Goal: Task Accomplishment & Management: Use online tool/utility

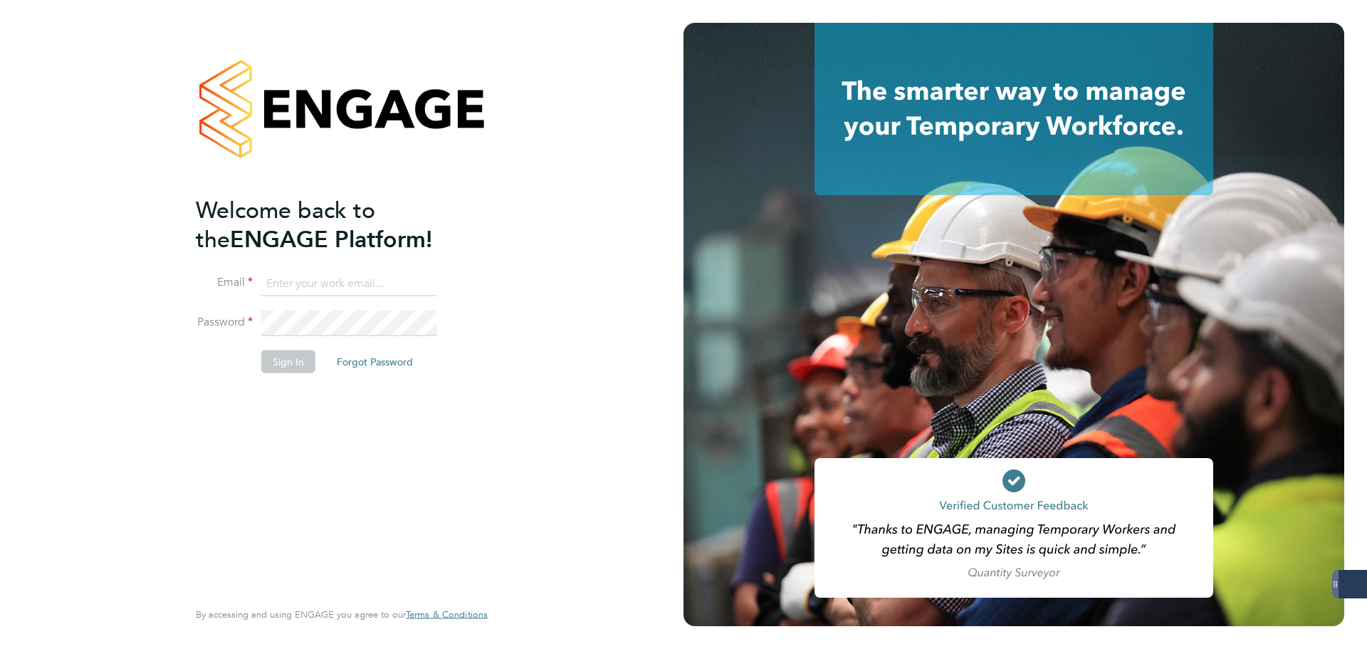
click at [339, 281] on input at bounding box center [349, 284] width 176 height 26
type input "emily@mmpconsultancy.co.uk"
click at [284, 357] on button "Sign In" at bounding box center [288, 361] width 54 height 23
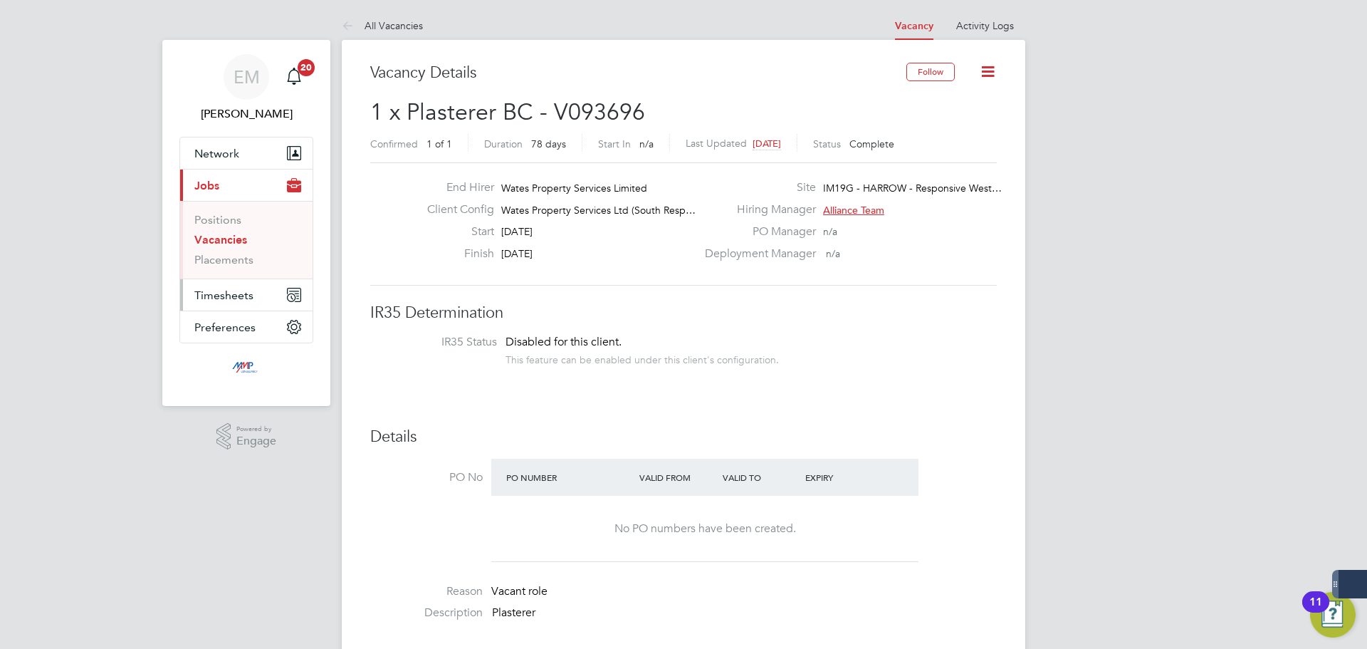
click at [228, 306] on button "Timesheets" at bounding box center [246, 294] width 132 height 31
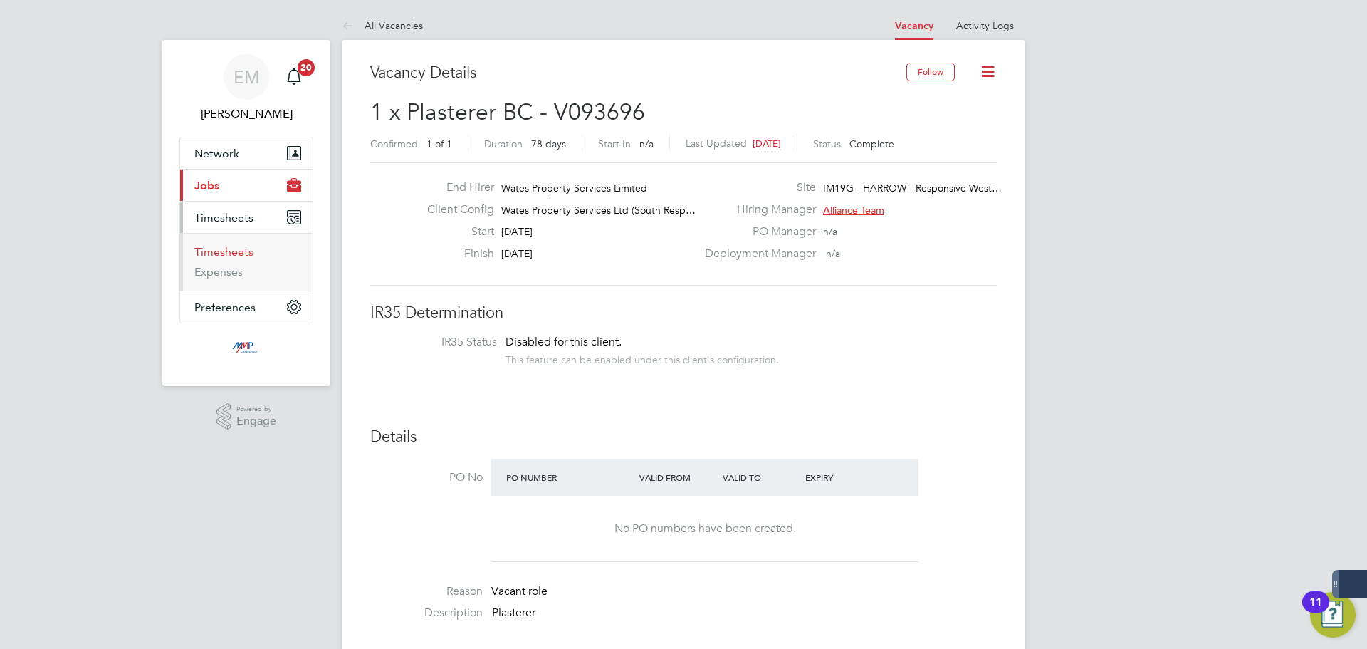
click at [236, 256] on link "Timesheets" at bounding box center [223, 252] width 59 height 14
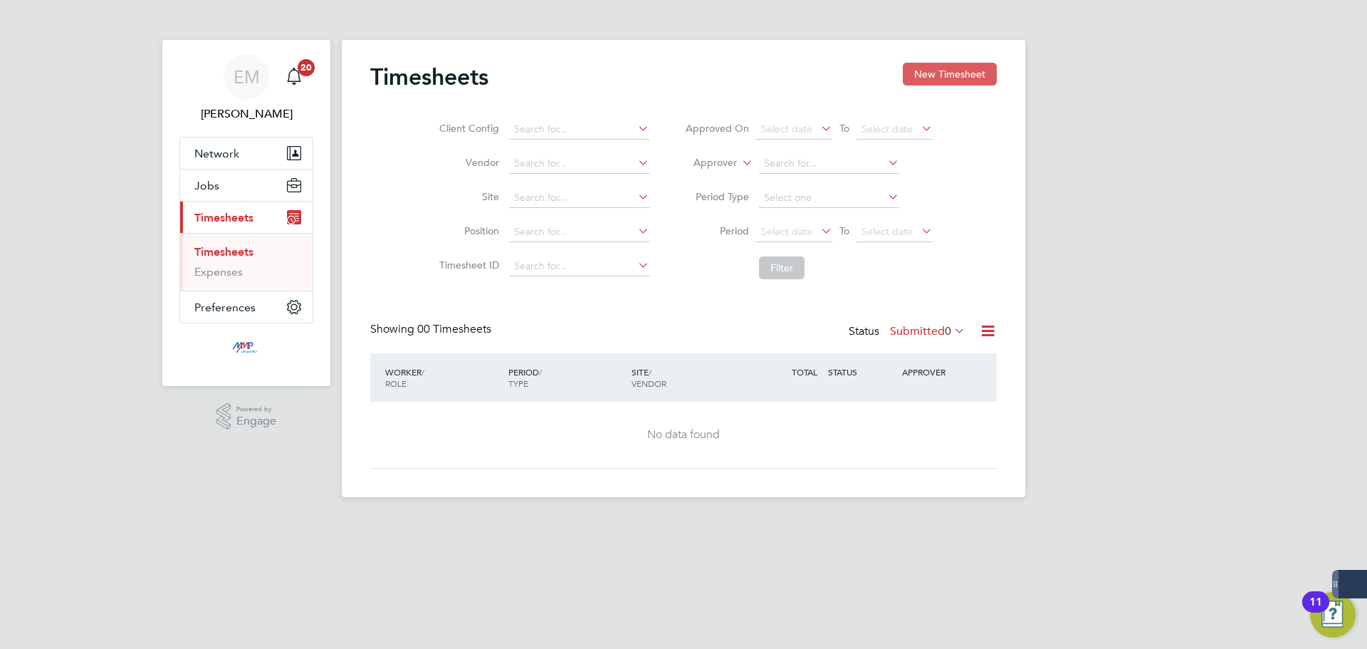
click at [903, 75] on button "New Timesheet" at bounding box center [950, 74] width 94 height 23
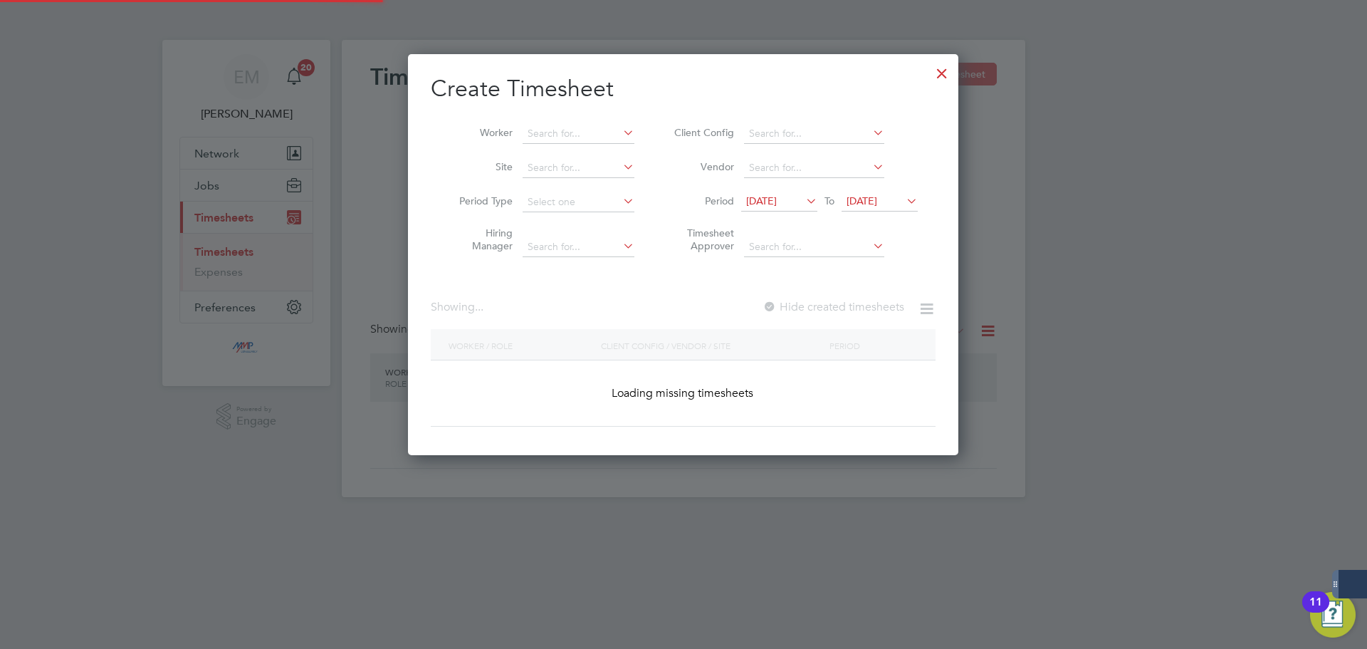
scroll to position [703, 551]
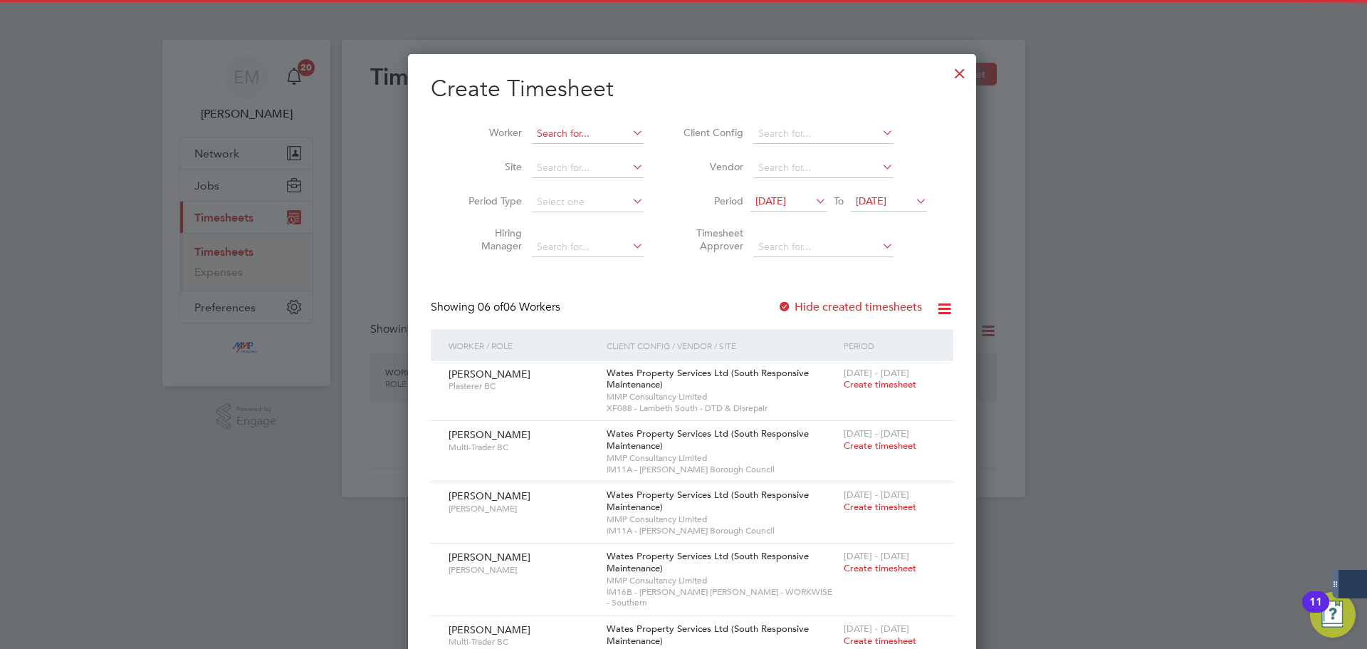
click at [586, 125] on input at bounding box center [588, 134] width 112 height 20
click at [558, 156] on b "[PERSON_NAME]" at bounding box center [569, 153] width 83 height 12
type input "[PERSON_NAME]"
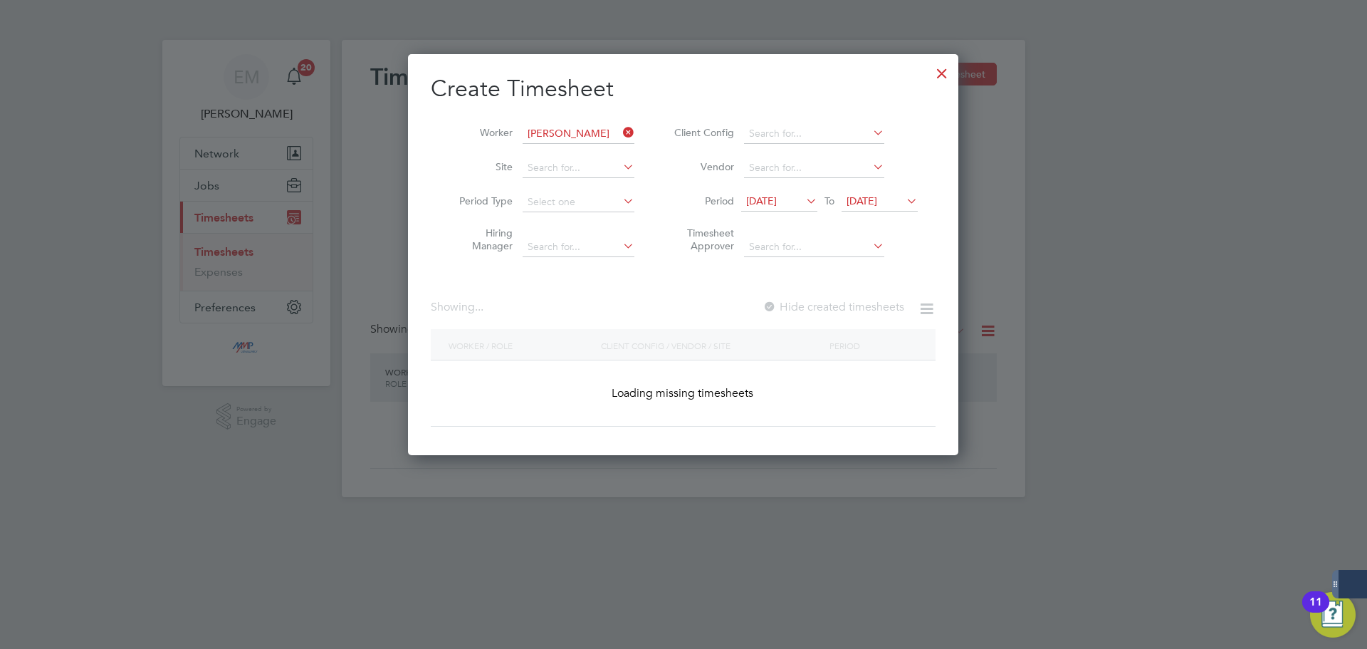
scroll to position [402, 551]
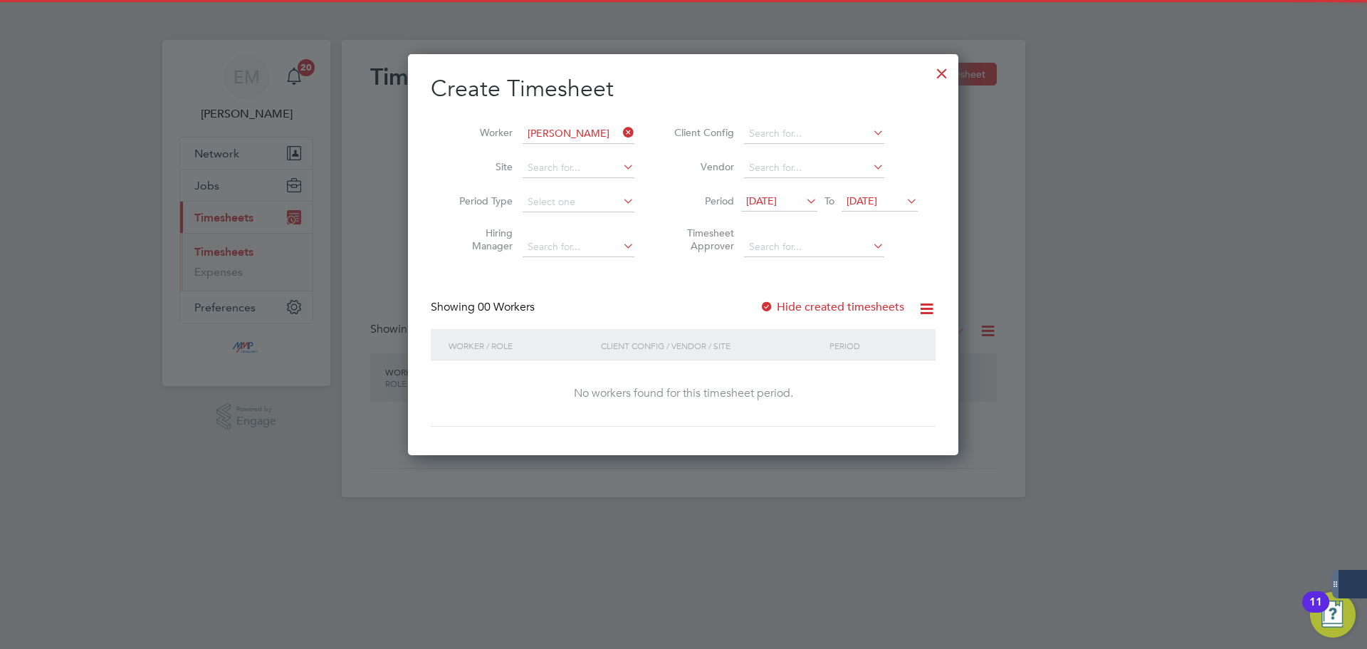
click at [802, 301] on label "Hide created timesheets" at bounding box center [832, 307] width 145 height 14
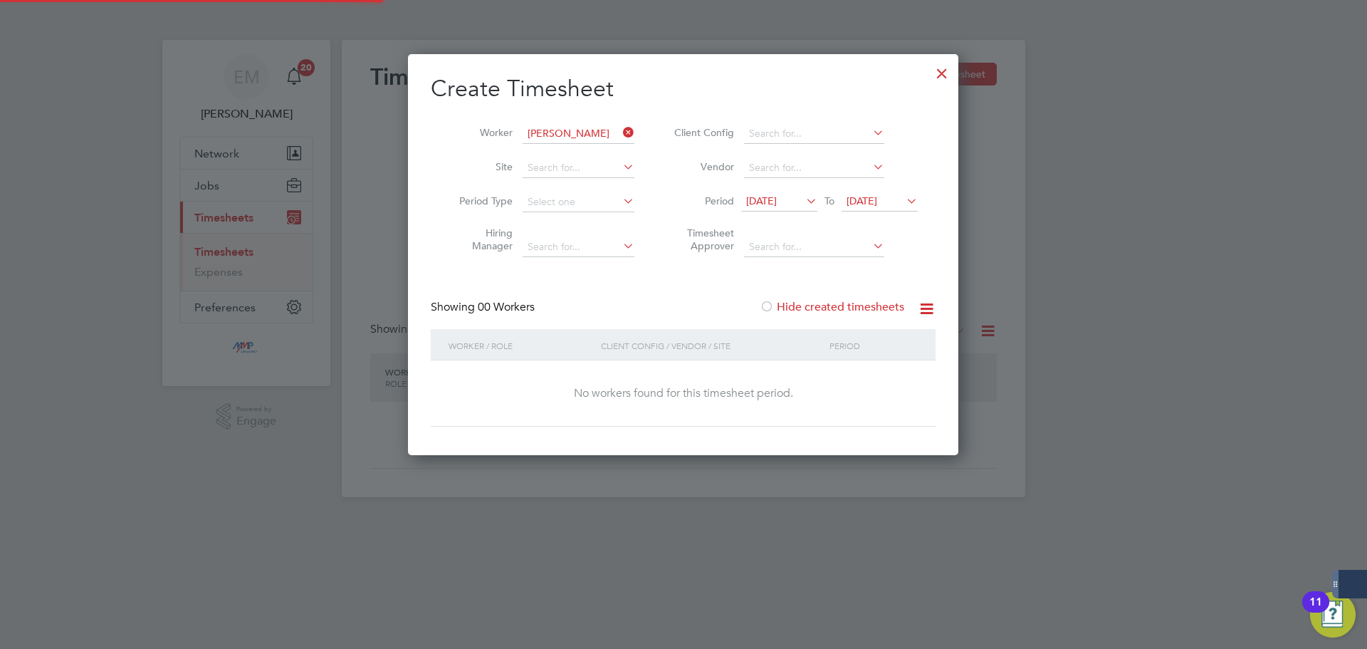
click at [877, 207] on span "[DATE]" at bounding box center [862, 200] width 31 height 13
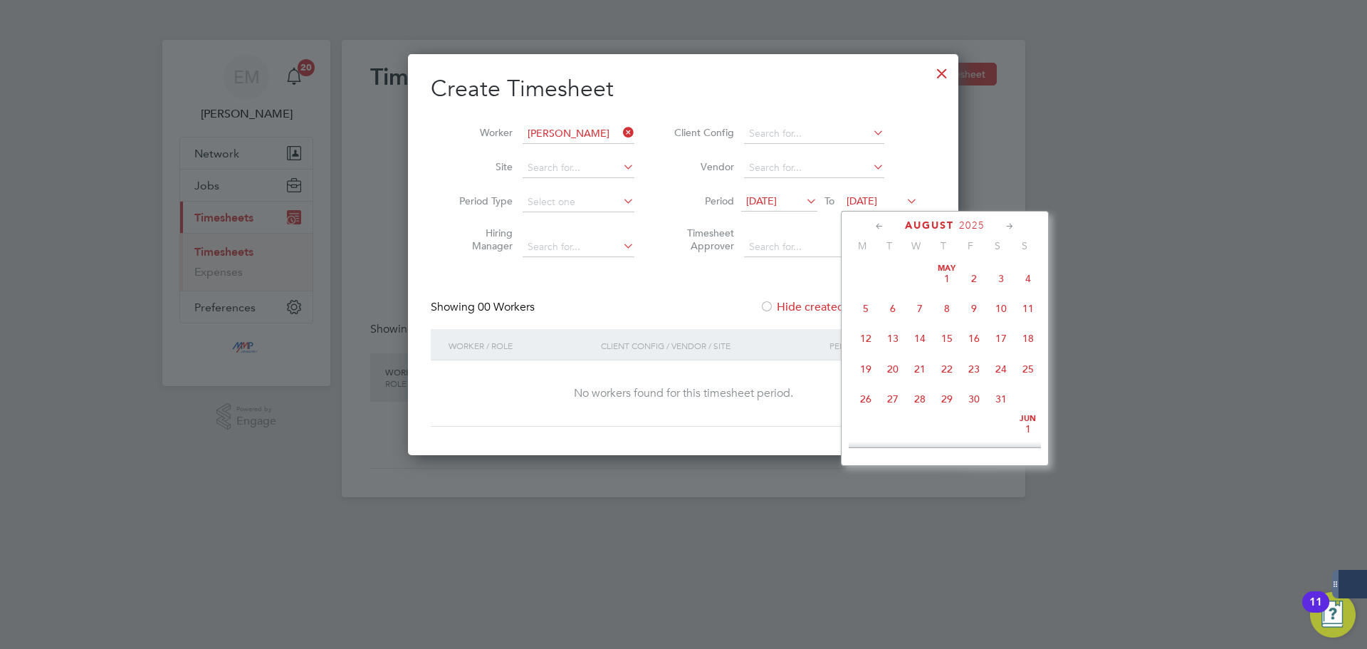
scroll to position [554, 0]
click at [927, 368] on span "3" at bounding box center [920, 355] width 27 height 27
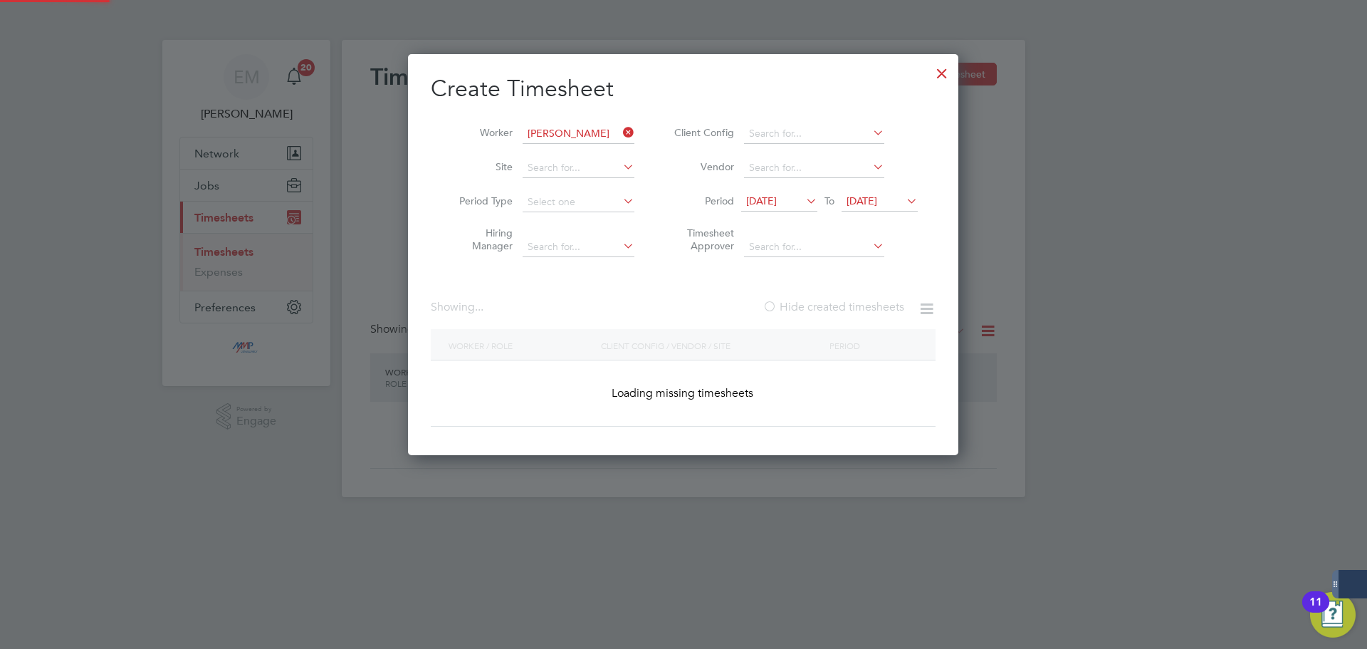
scroll to position [518, 551]
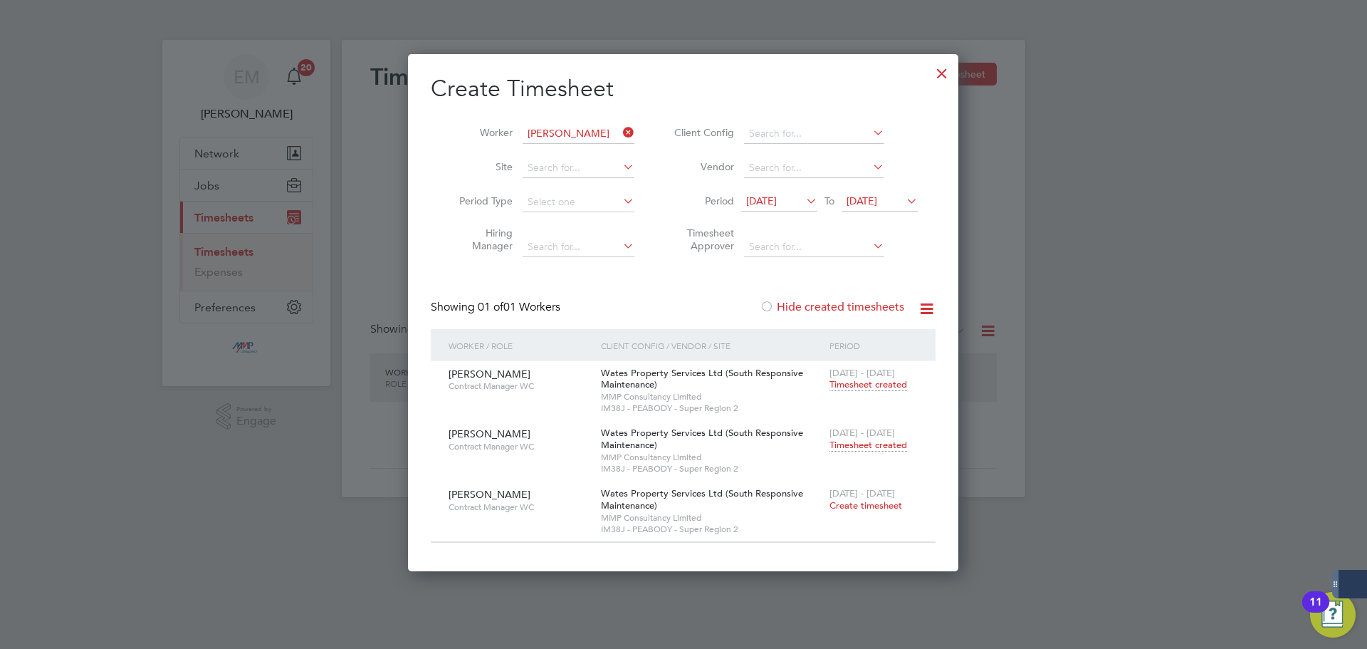
click at [877, 439] on span "Timesheet created" at bounding box center [869, 445] width 78 height 13
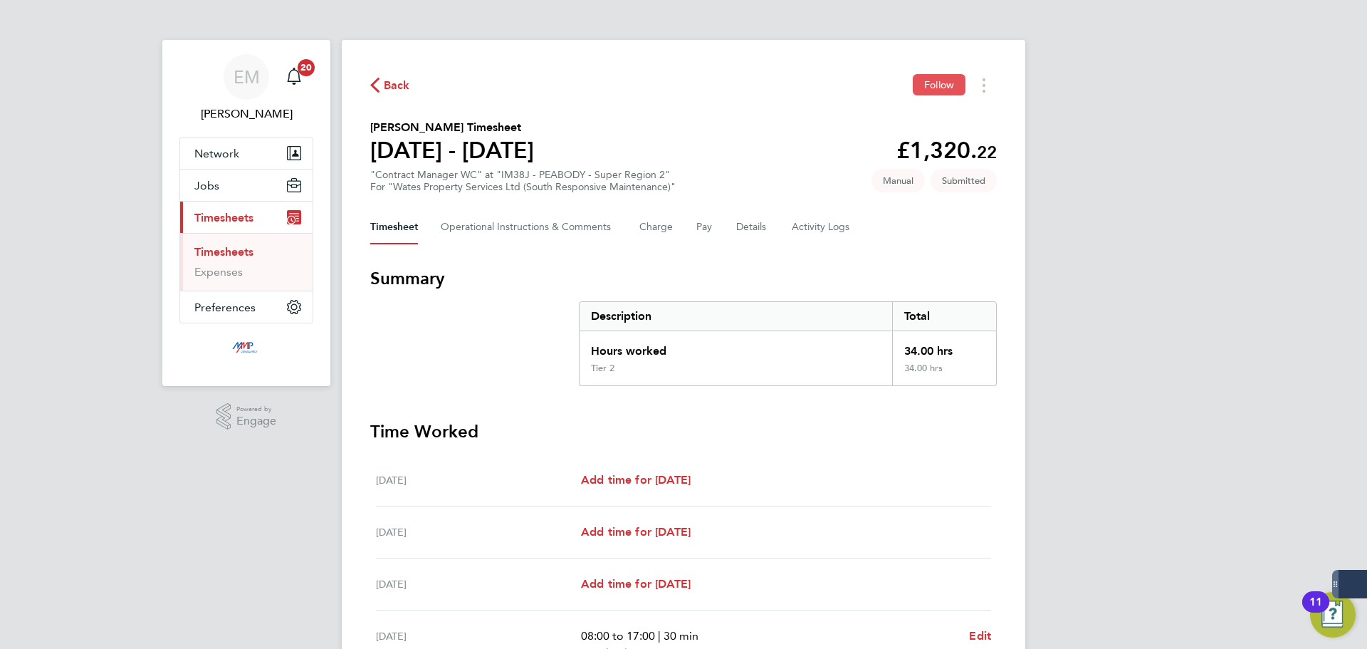
click at [920, 88] on button "Follow" at bounding box center [939, 84] width 53 height 21
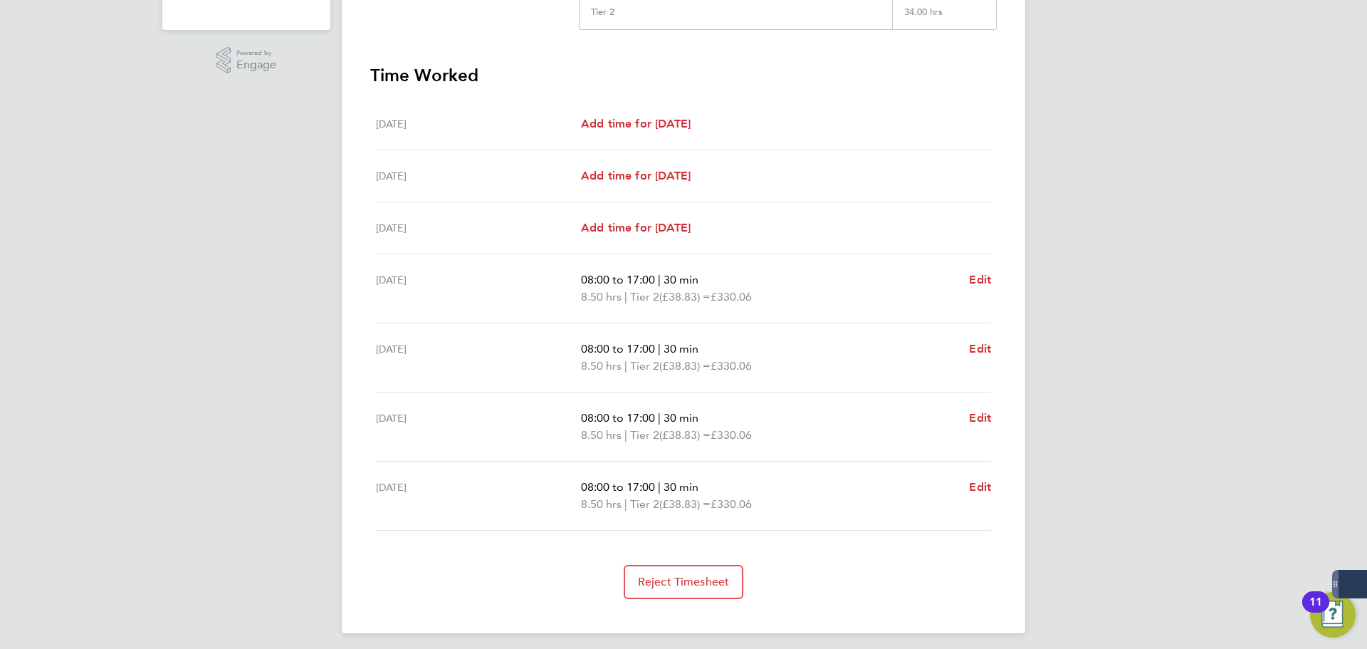
scroll to position [30, 0]
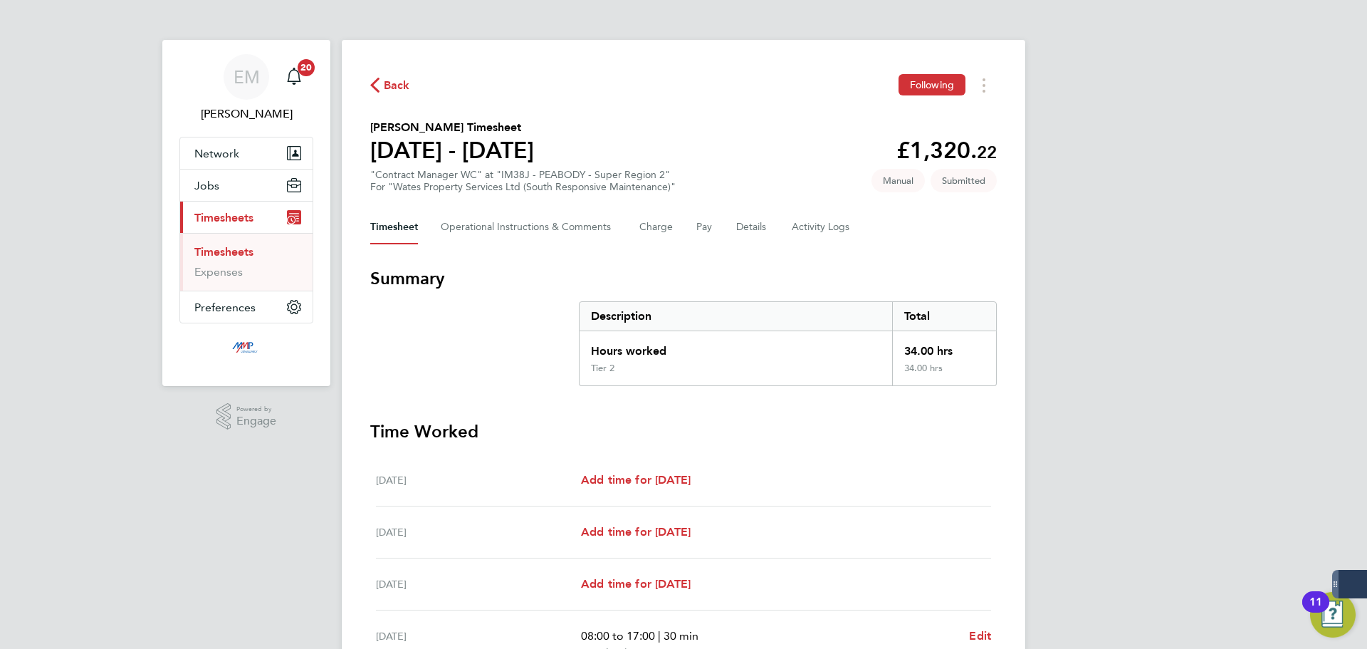
click at [404, 85] on span "Back" at bounding box center [397, 85] width 26 height 17
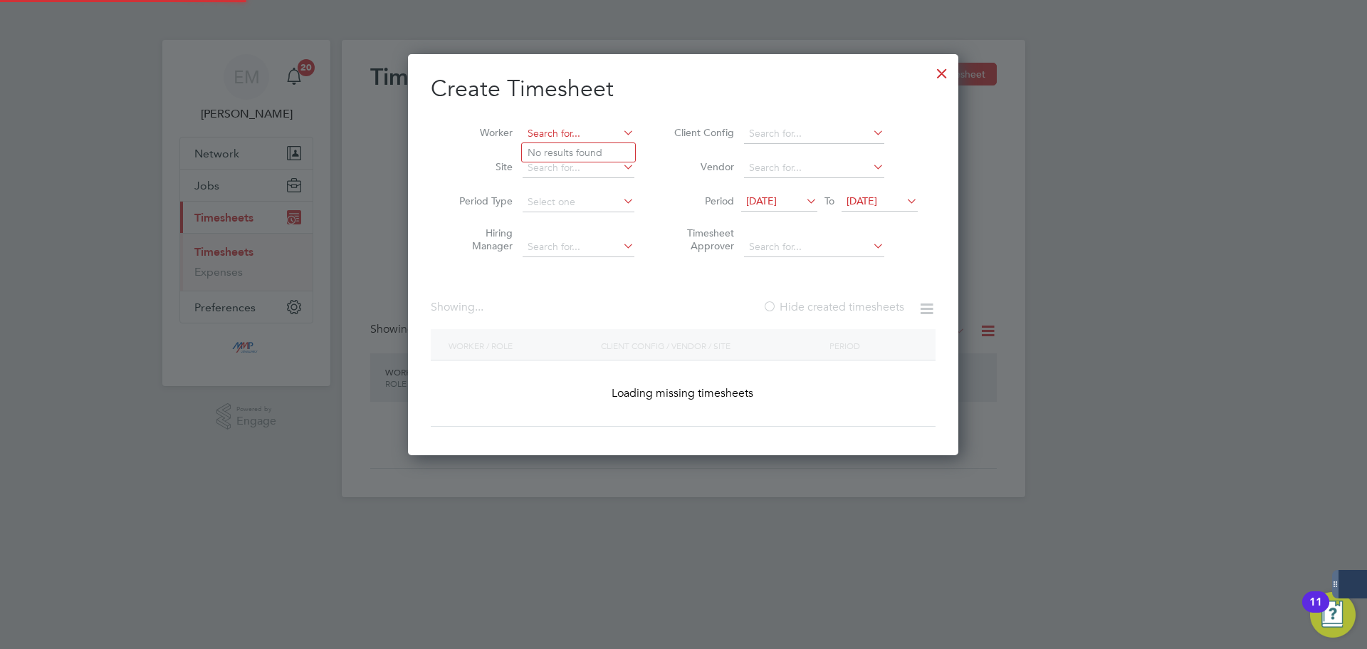
click at [600, 128] on input at bounding box center [579, 134] width 112 height 20
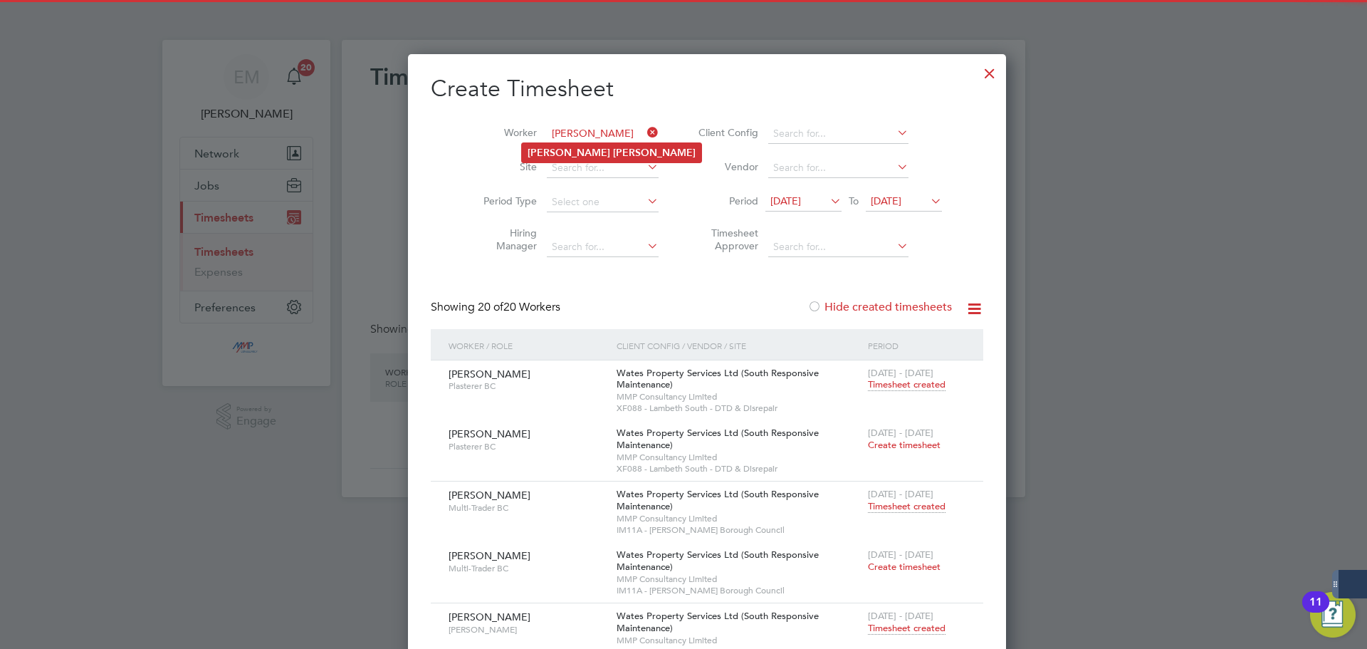
click at [597, 154] on li "[PERSON_NAME]" at bounding box center [611, 152] width 179 height 19
type input "[PERSON_NAME]"
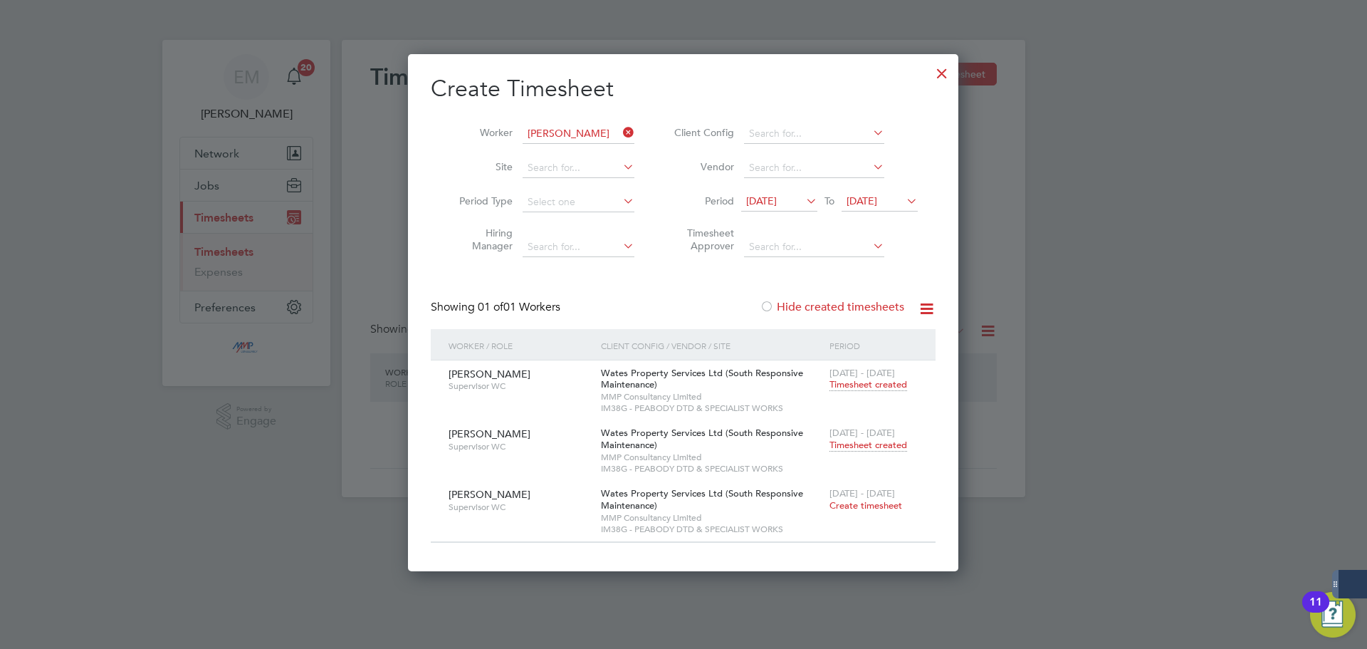
click at [876, 447] on span "Timesheet created" at bounding box center [869, 445] width 78 height 13
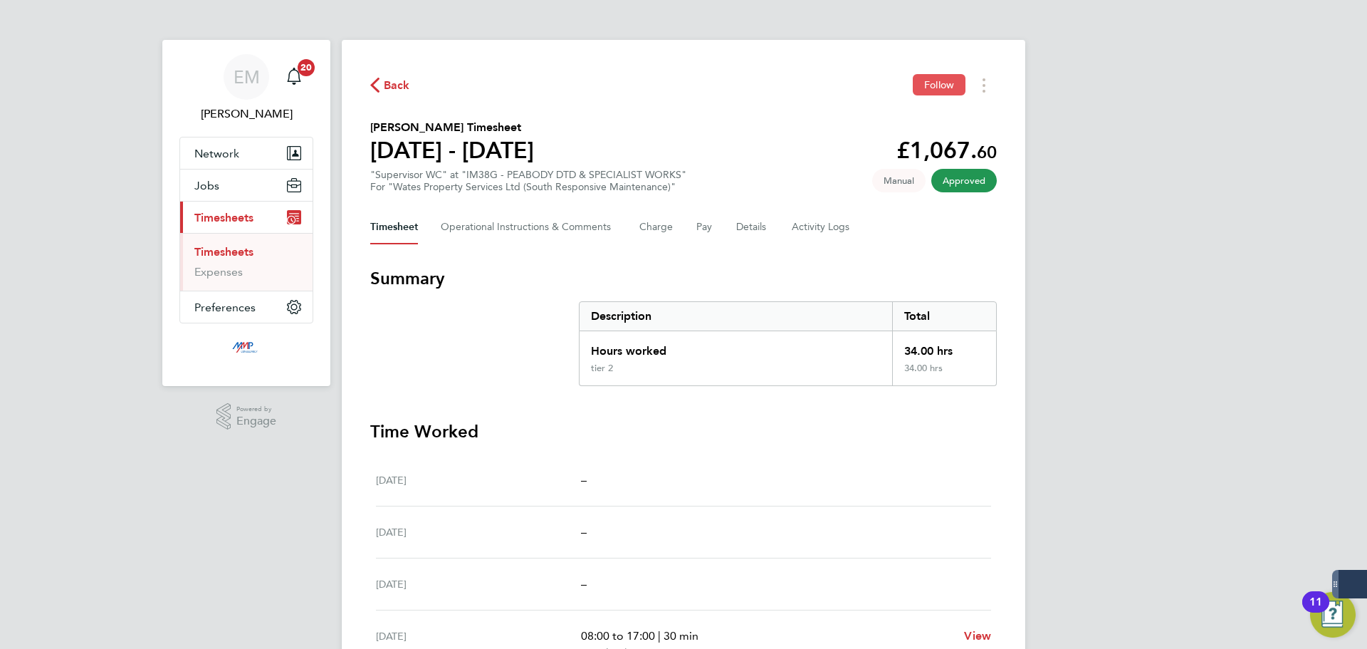
click at [944, 80] on span "Follow" at bounding box center [939, 84] width 30 height 13
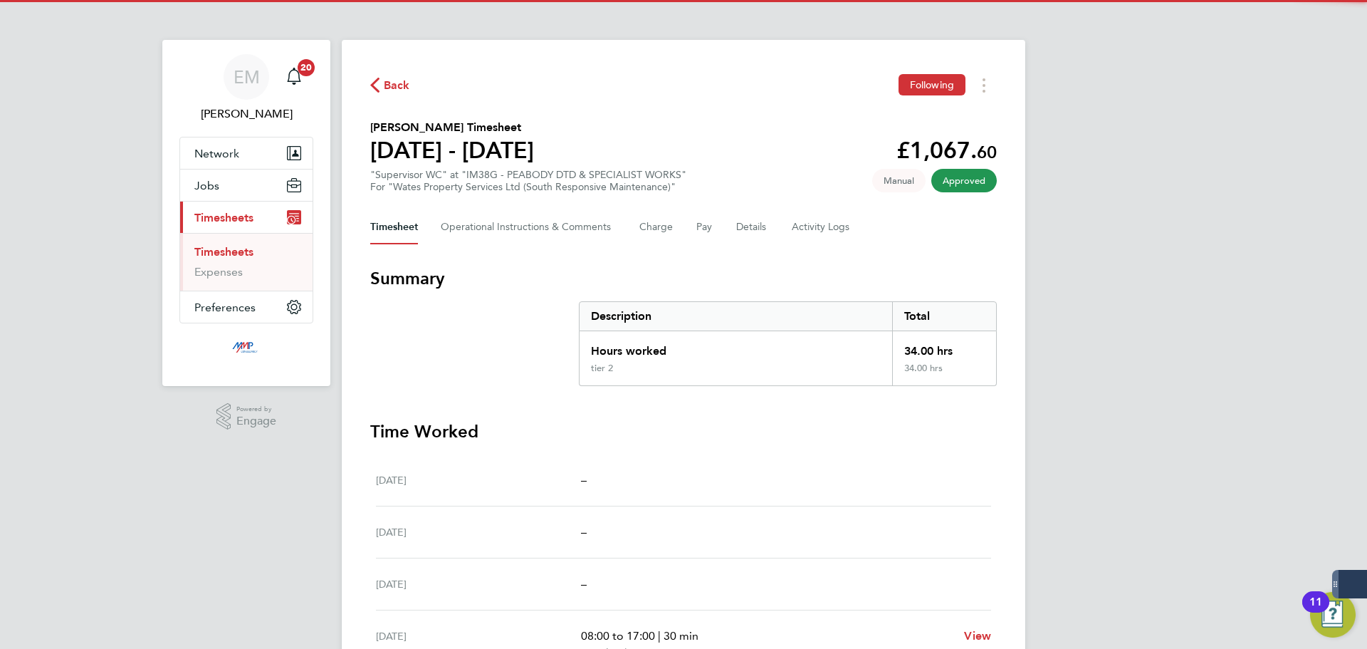
click at [381, 82] on span "Back" at bounding box center [390, 85] width 40 height 14
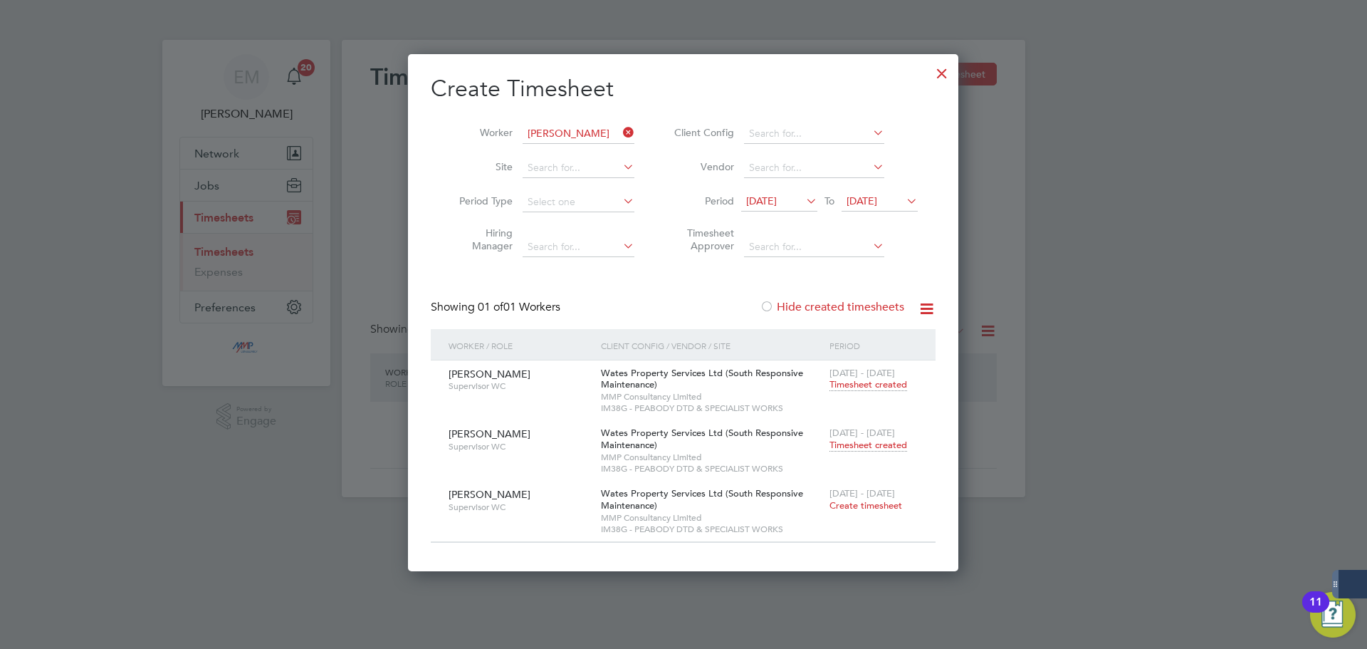
click at [957, 72] on div "Create Timesheet Worker [PERSON_NAME] Site Period Type Hiring Manager Client Co…" at bounding box center [683, 312] width 551 height 517
click at [947, 71] on div at bounding box center [942, 70] width 26 height 26
